Goal: Navigation & Orientation: Understand site structure

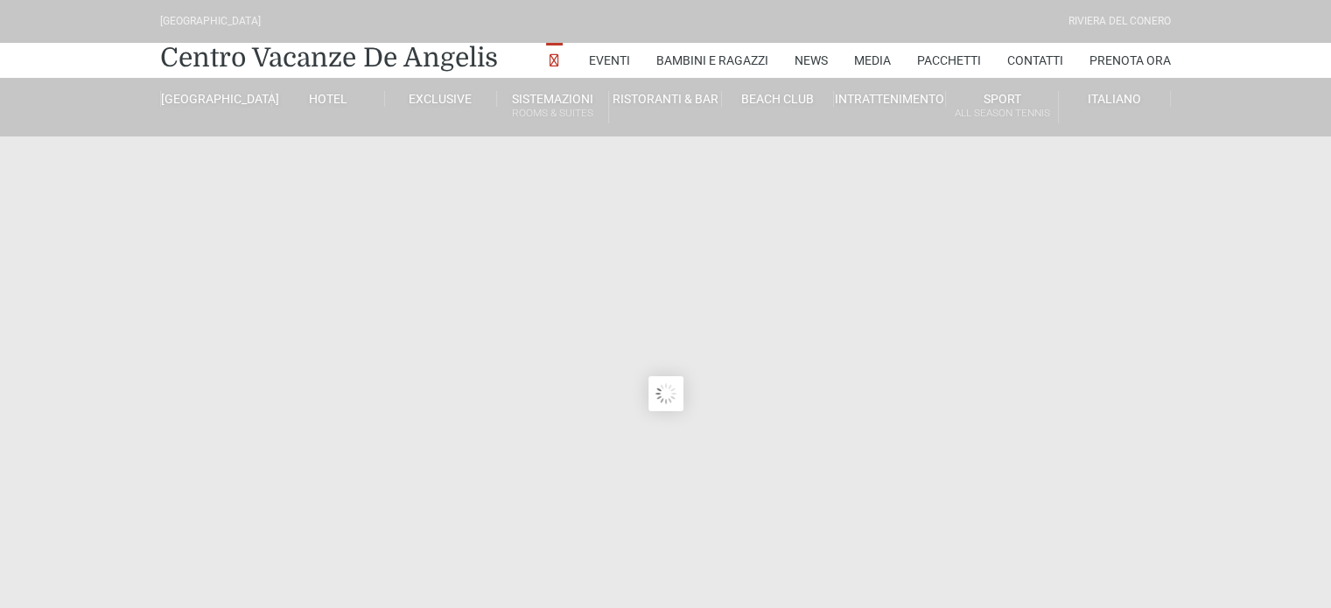
type input "23/08/2025"
type input "24/08/2025"
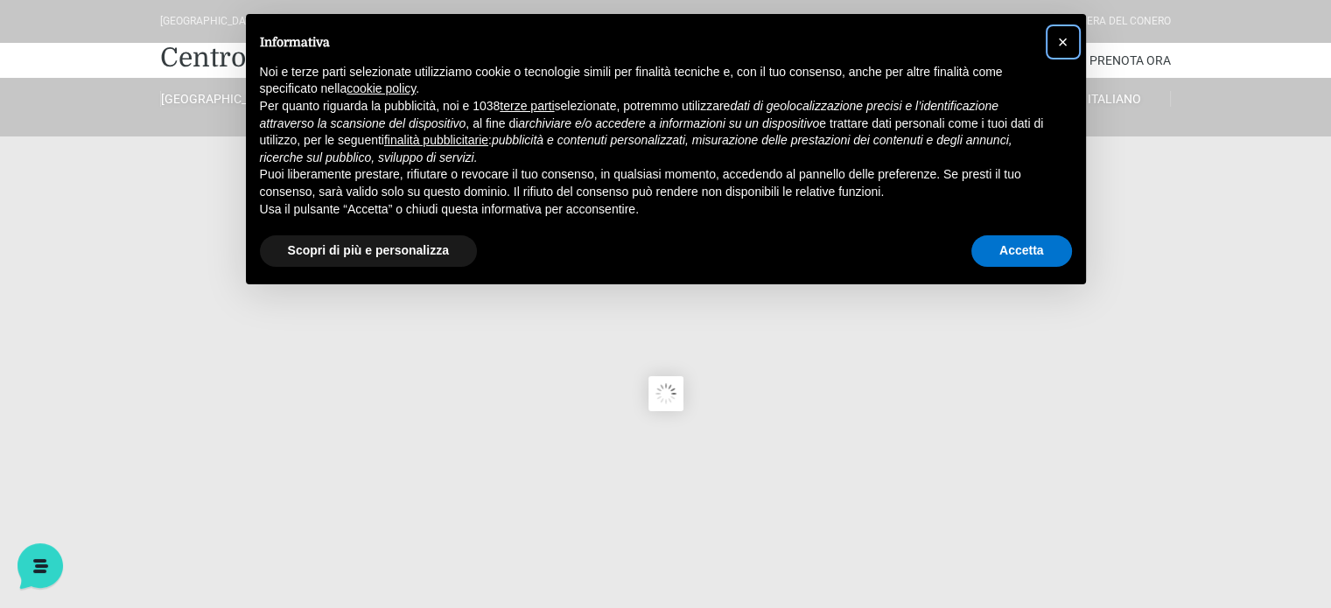
click at [1061, 46] on span "×" at bounding box center [1063, 41] width 11 height 19
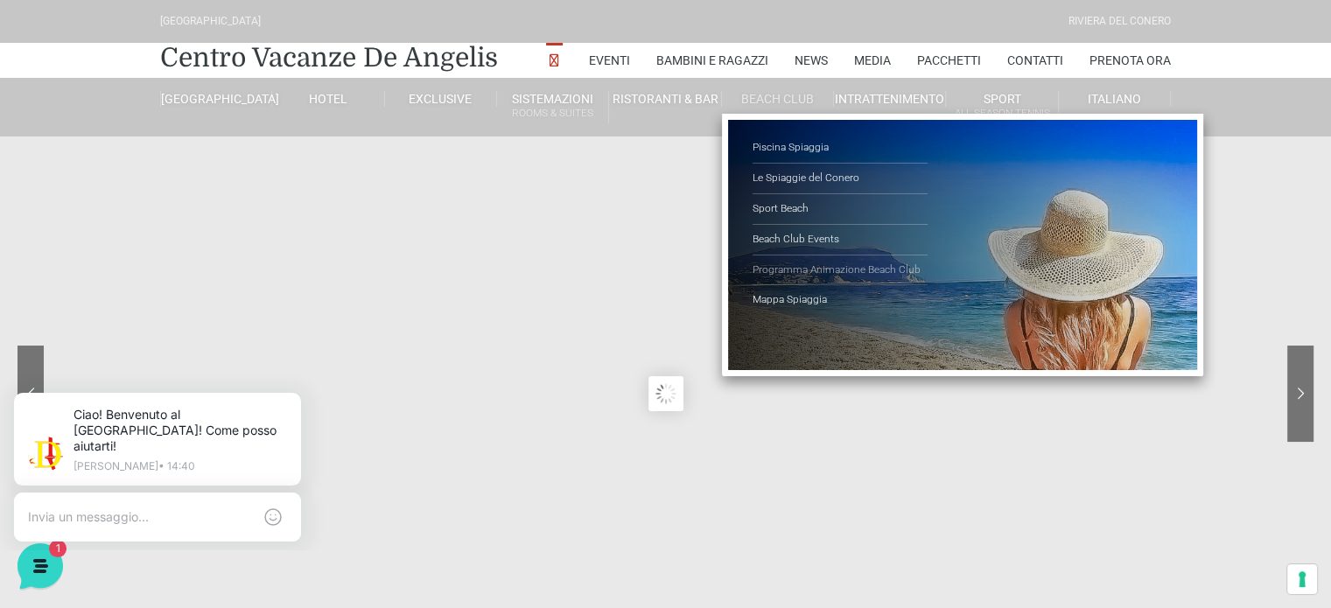
click at [803, 265] on link "Programma Animazione Beach Club" at bounding box center [840, 271] width 175 height 31
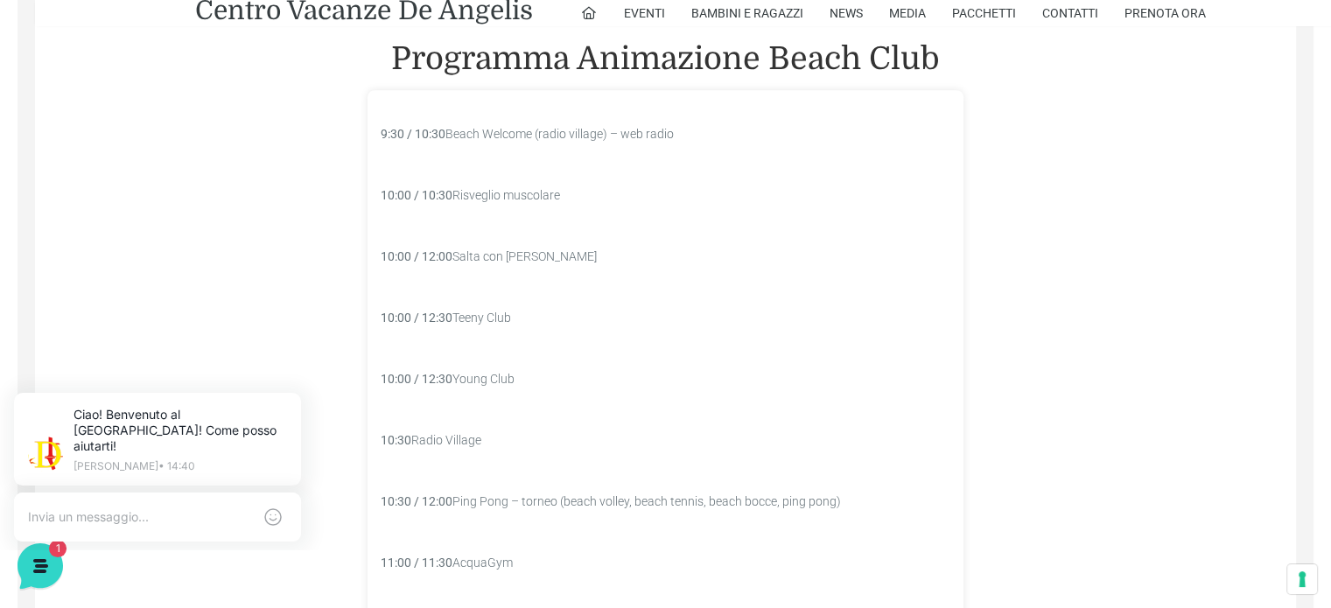
scroll to position [1313, 0]
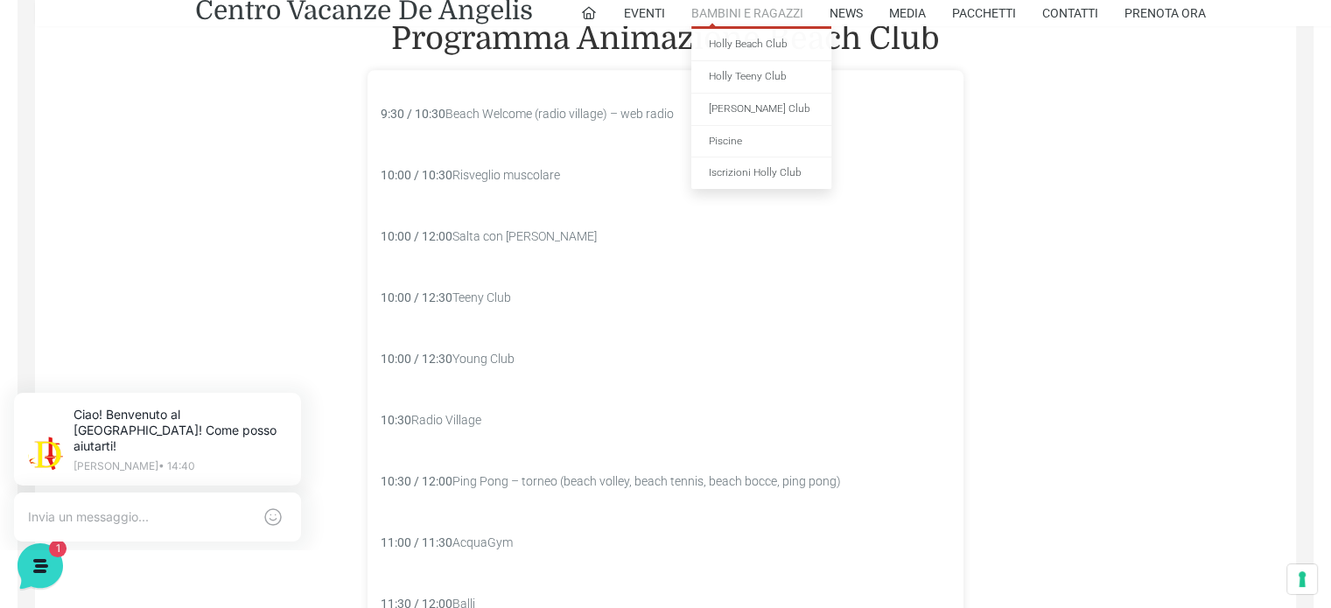
click at [762, 4] on link "Bambini e Ragazzi" at bounding box center [747, 13] width 112 height 26
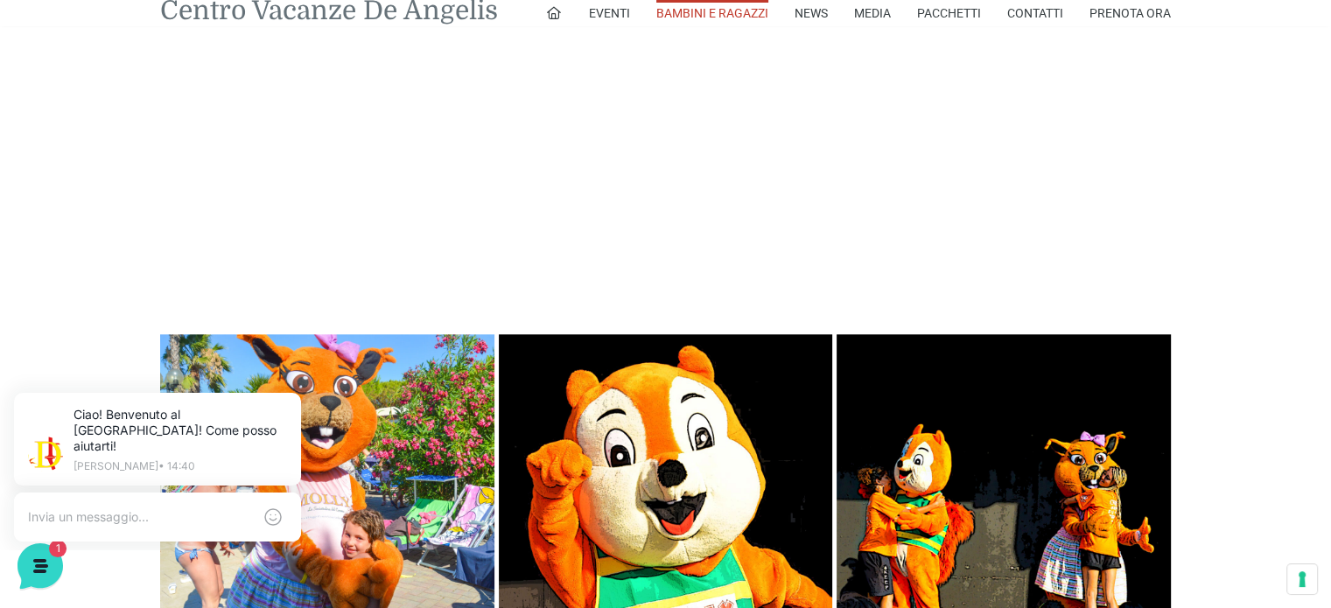
scroll to position [1693, 0]
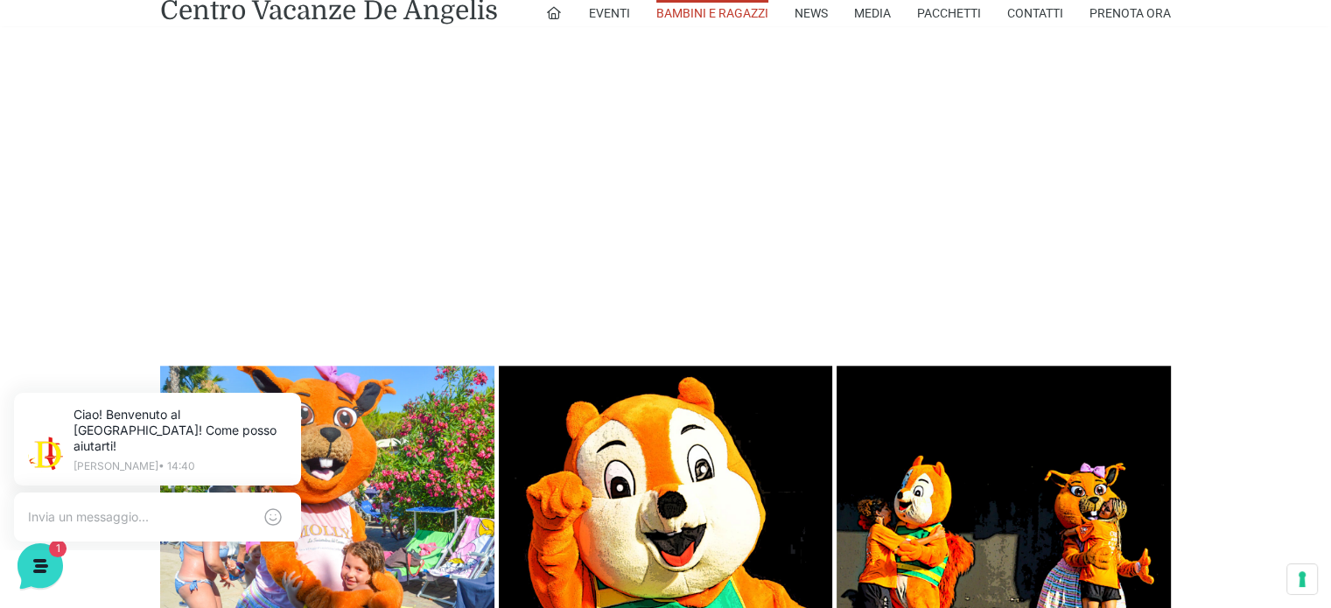
click at [562, 12] on ul "Eventi Miss Italia Cerimonie Team building Bambini e Ragazzi Holly Beach Club H…" at bounding box center [858, 13] width 626 height 26
click at [551, 13] on icon at bounding box center [554, 13] width 16 height 16
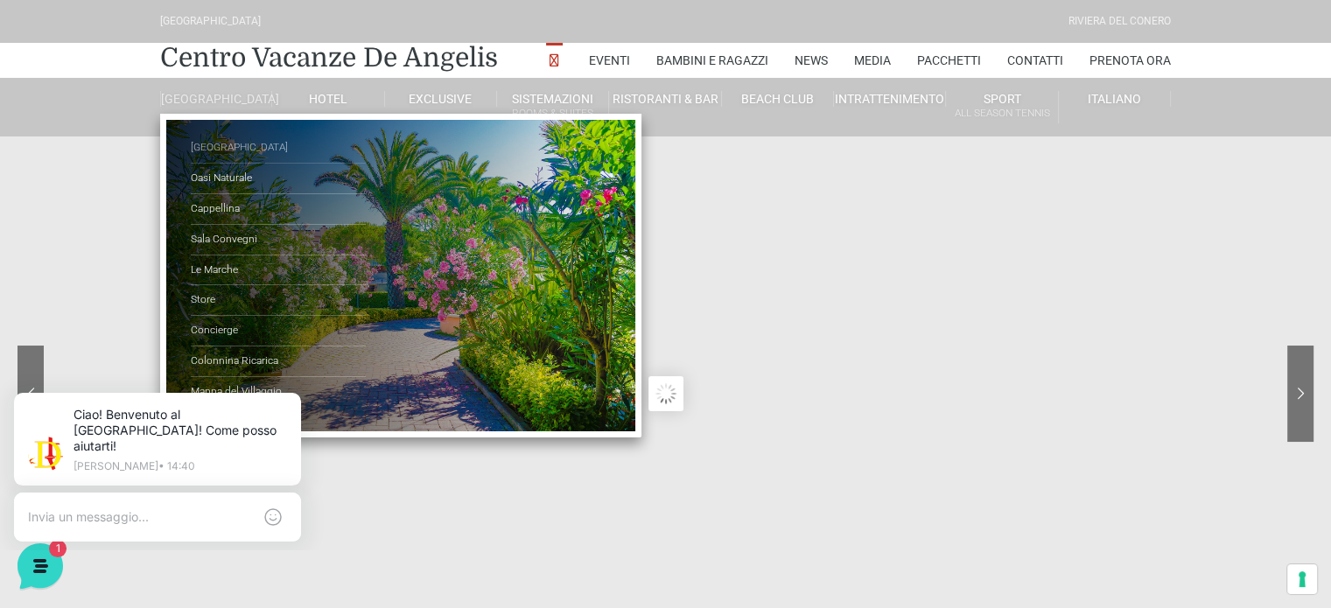
click at [211, 160] on link "[GEOGRAPHIC_DATA]" at bounding box center [278, 148] width 175 height 31
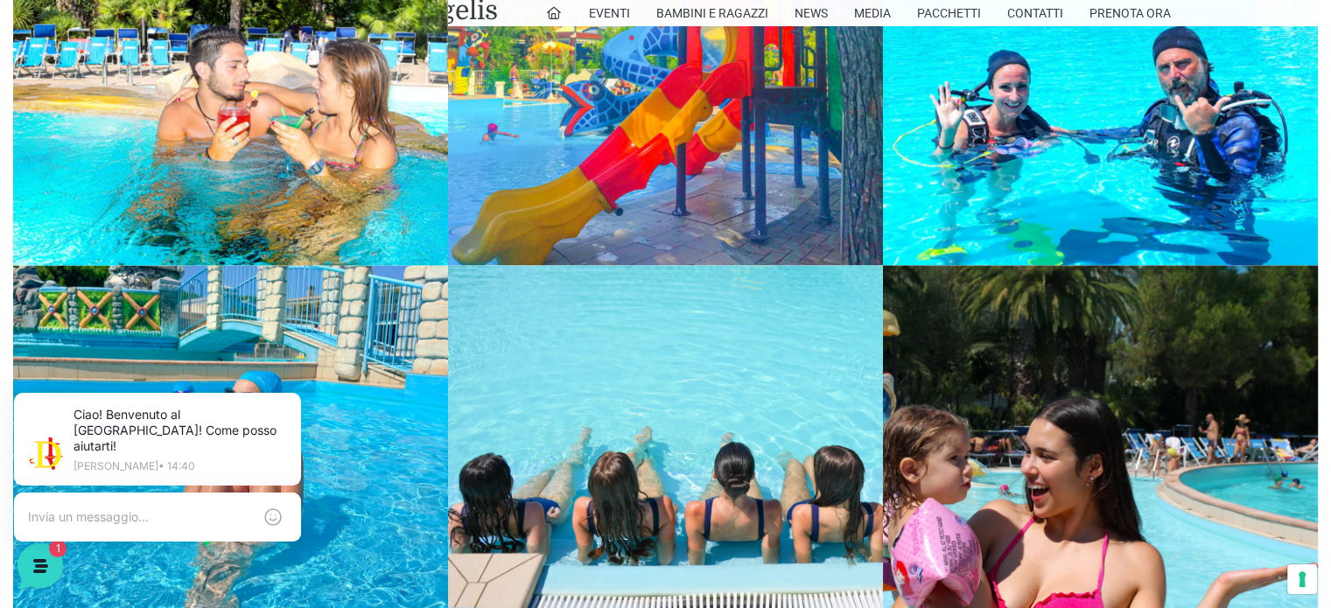
scroll to position [2713, 0]
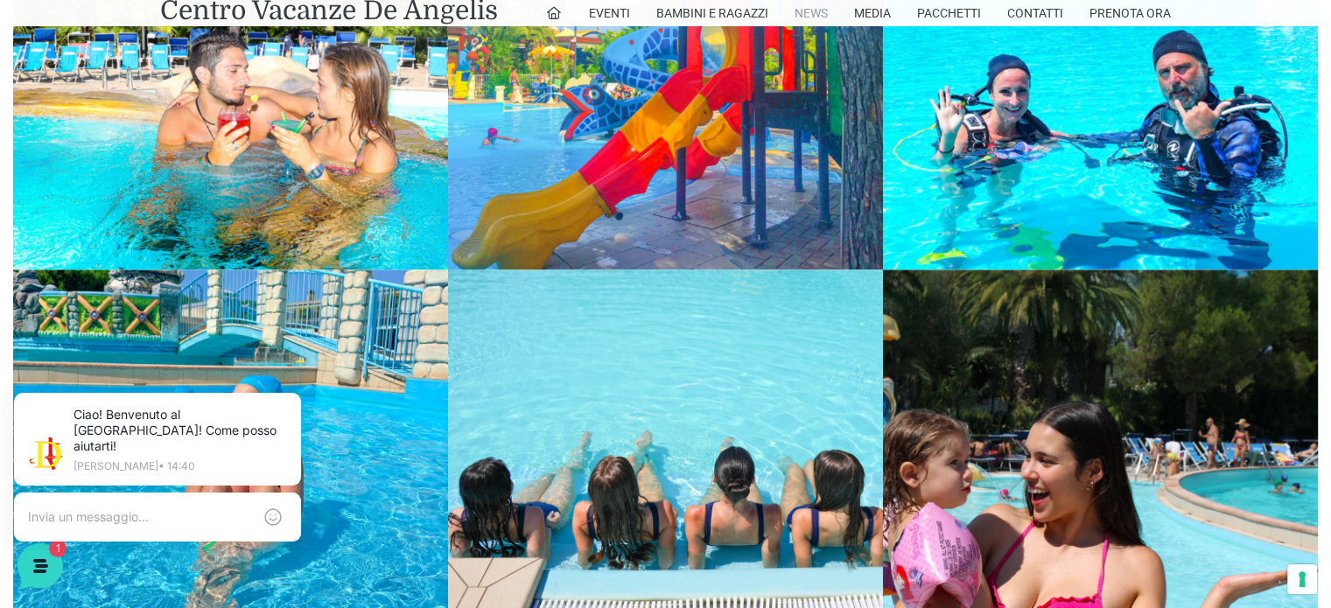
click at [810, 12] on link "News" at bounding box center [811, 13] width 33 height 26
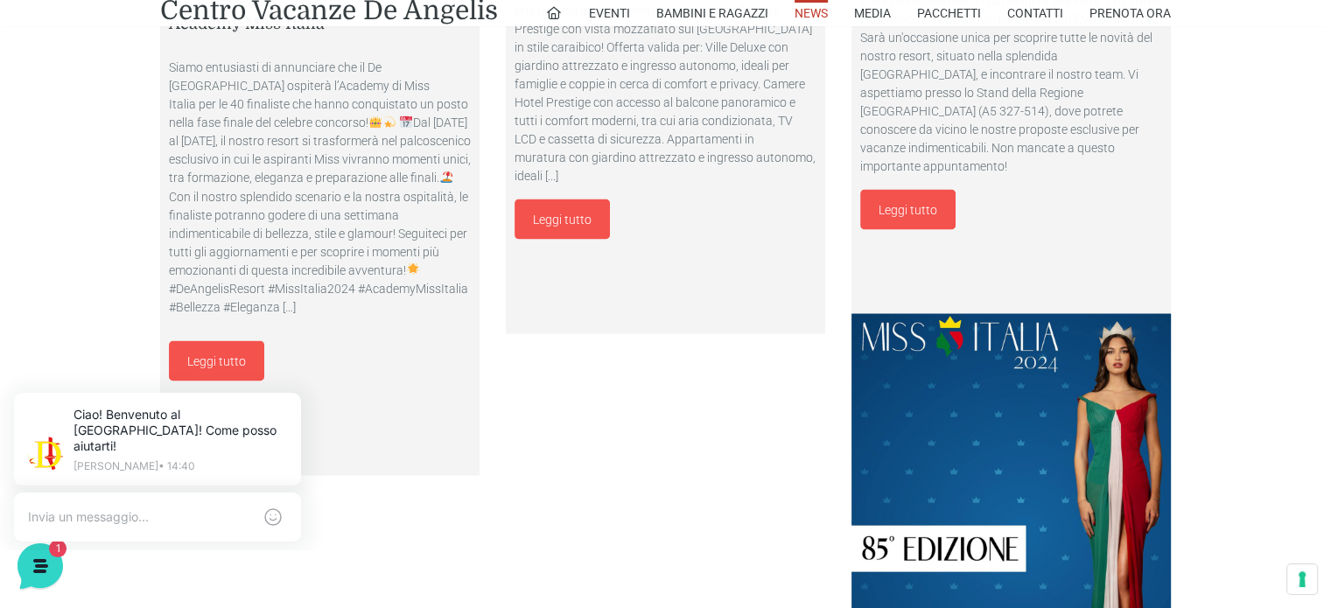
scroll to position [3238, 0]
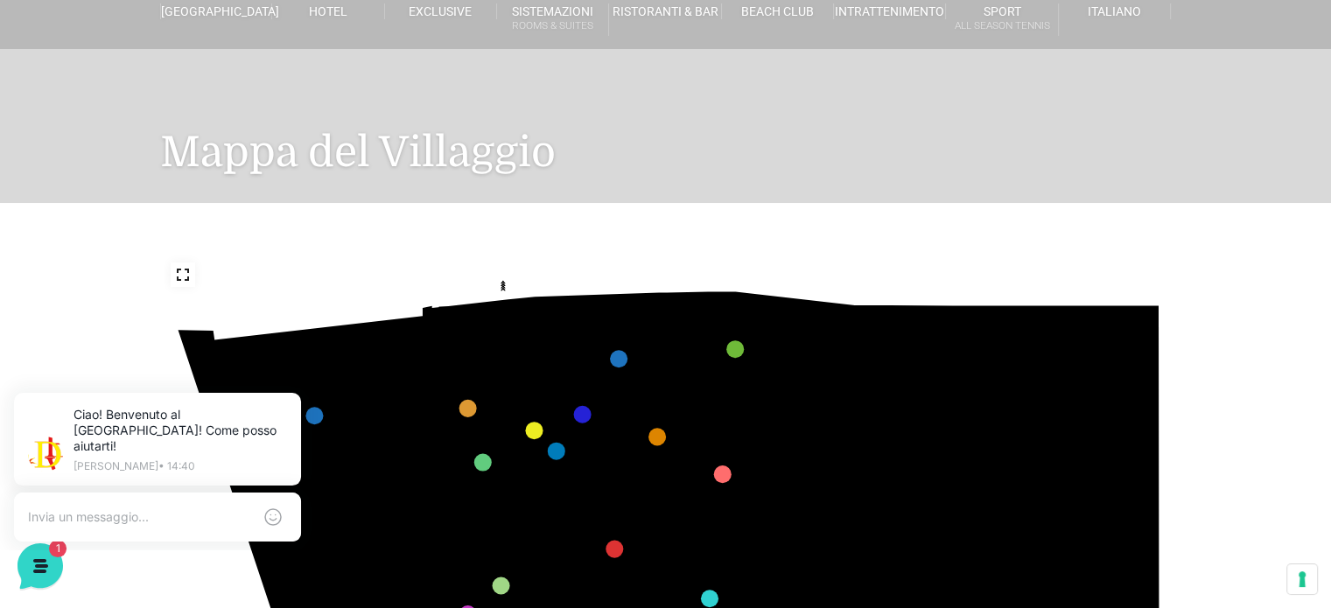
drag, startPoint x: 1084, startPoint y: 395, endPoint x: 1065, endPoint y: 312, distance: 85.2
click at [1065, 312] on icon "436 435 437 434 441 430 440 431 439 432 438 433 424 423 425 422 429 418 428 419…" at bounding box center [666, 536] width 1012 height 569
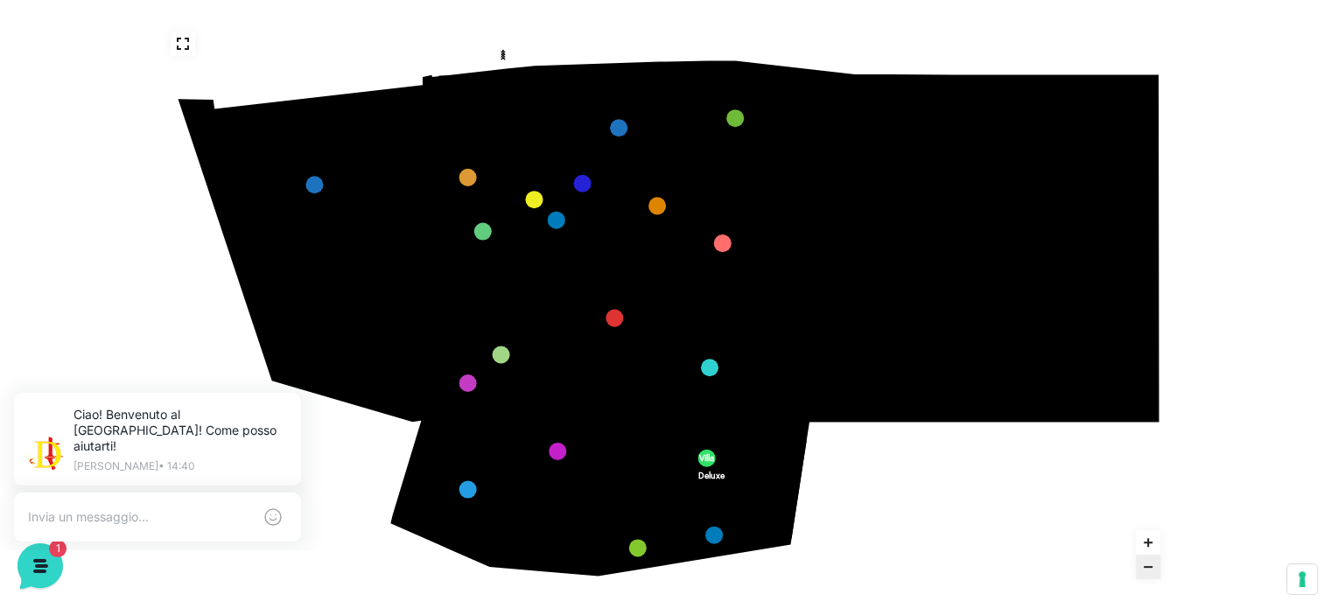
scroll to position [319, 0]
